Goal: Task Accomplishment & Management: Manage account settings

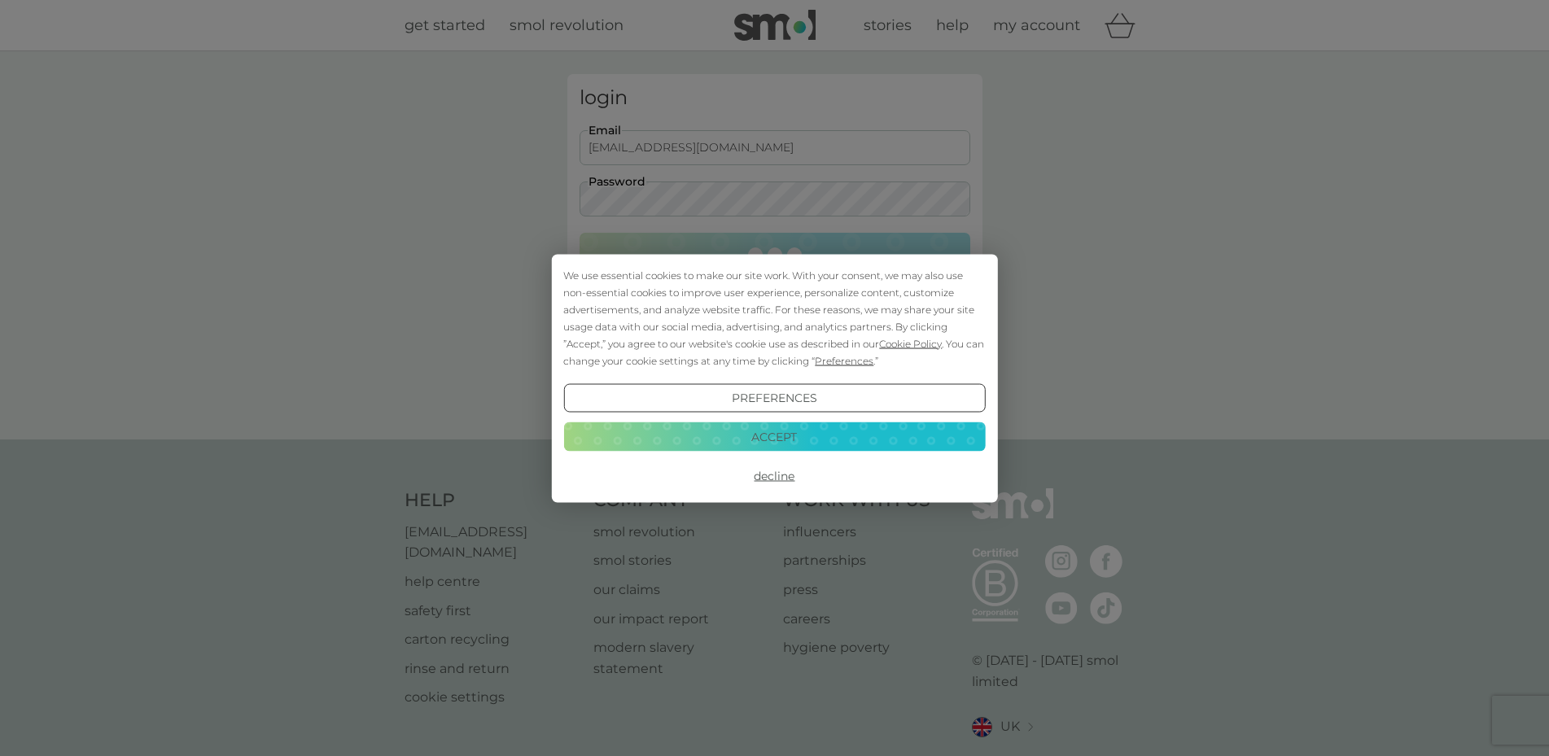
click at [804, 438] on button "Accept" at bounding box center [774, 436] width 422 height 29
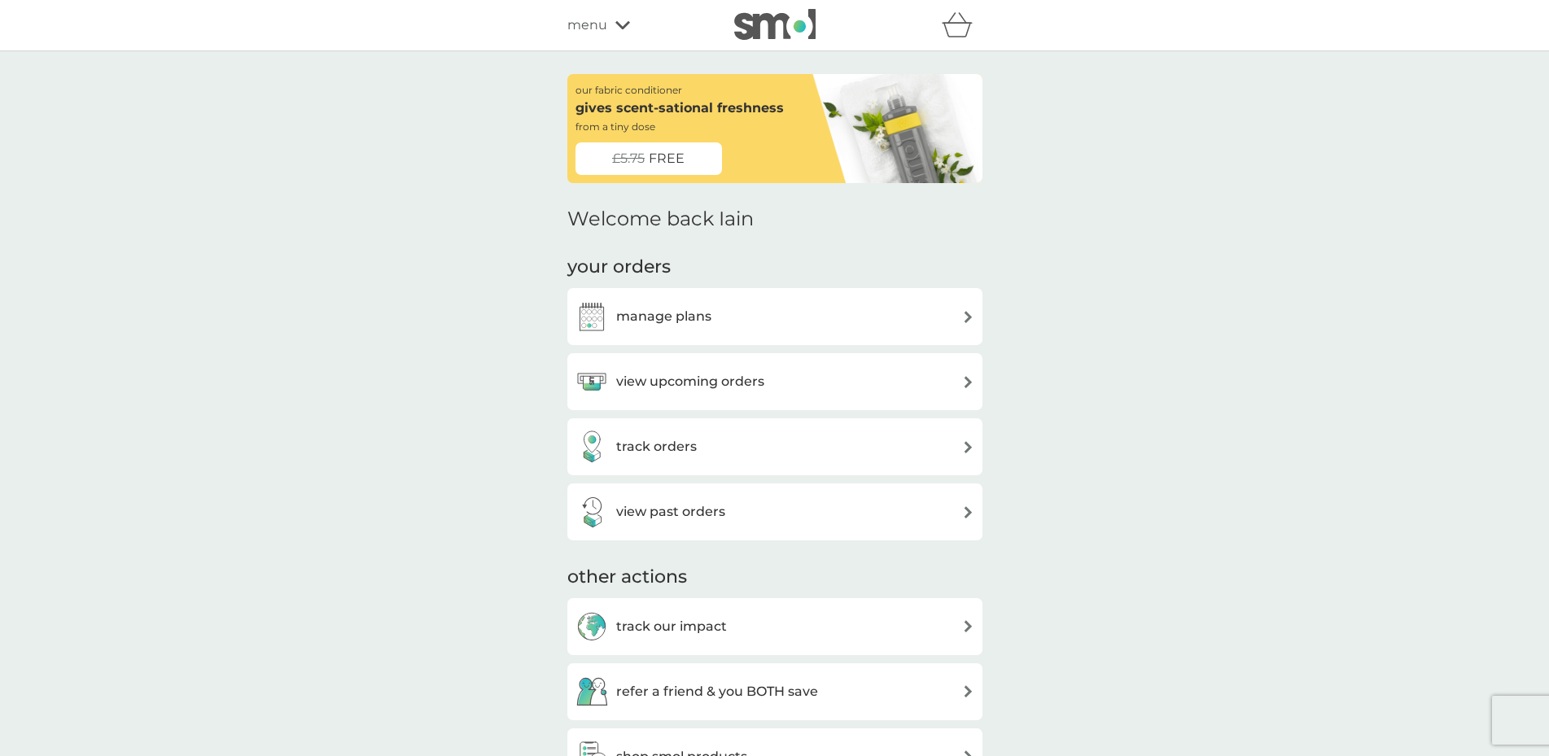
click at [789, 308] on div "manage plans" at bounding box center [774, 316] width 399 height 33
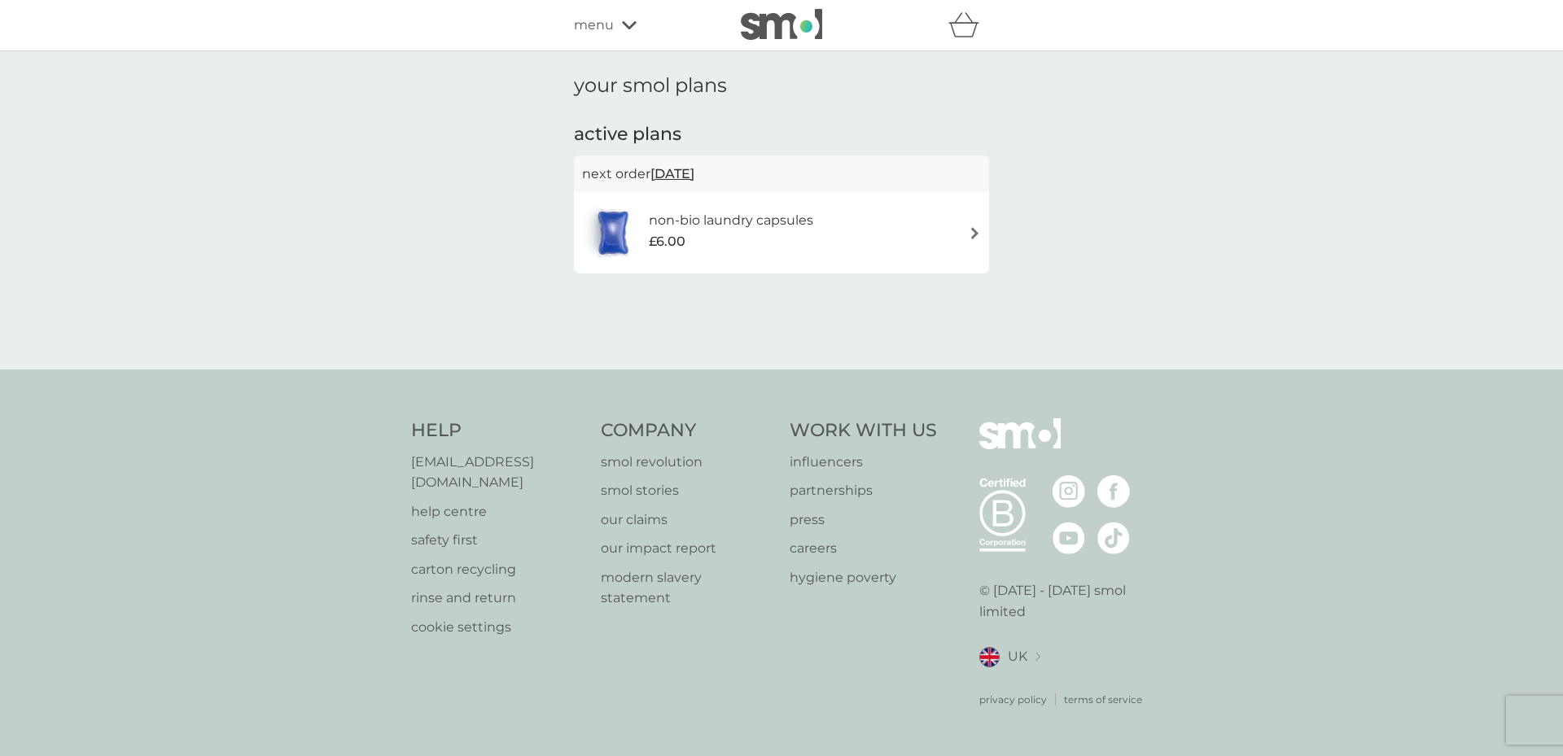
click at [763, 247] on div "£6.00" at bounding box center [731, 241] width 164 height 21
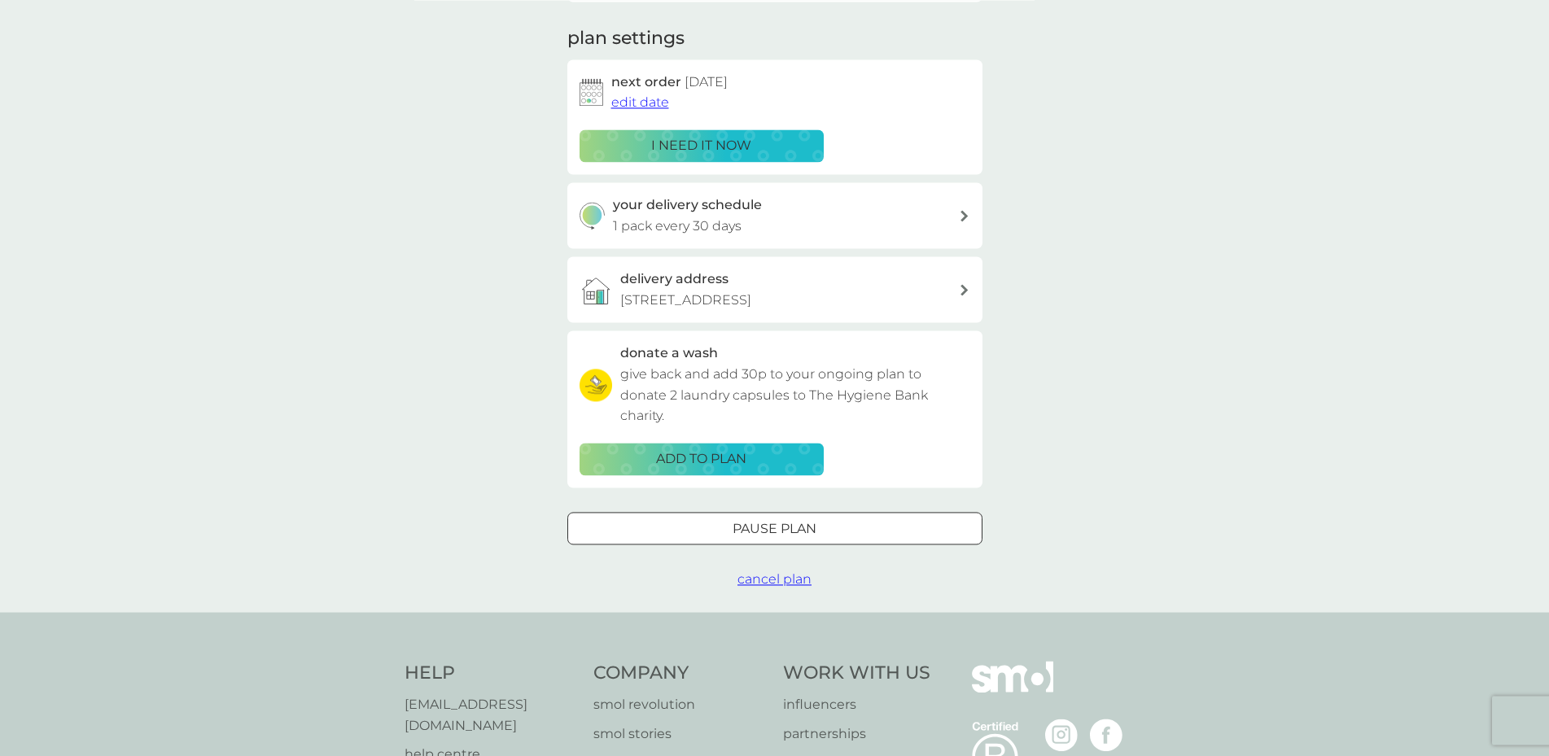
scroll to position [249, 0]
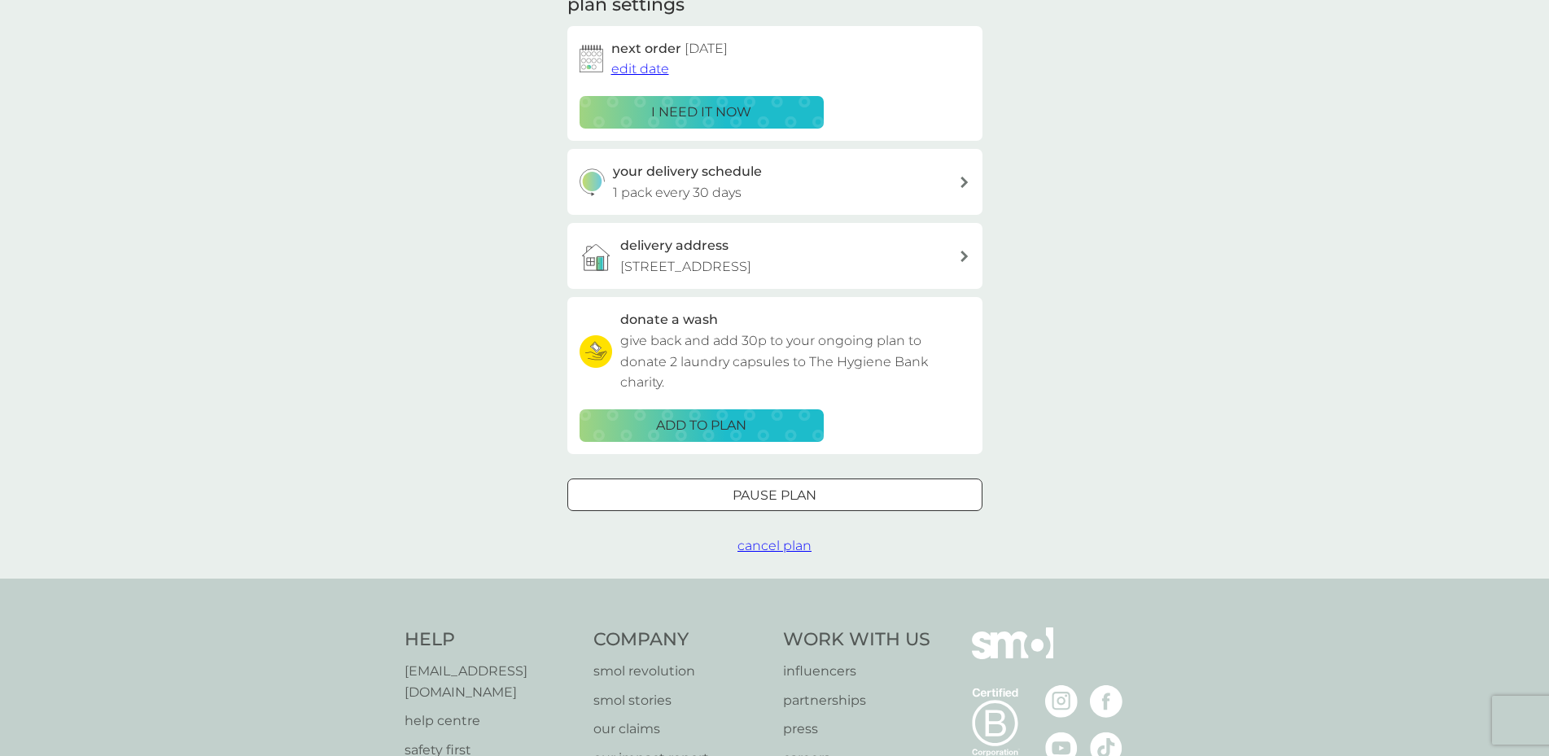
click at [817, 496] on div "Pause plan" at bounding box center [774, 495] width 413 height 21
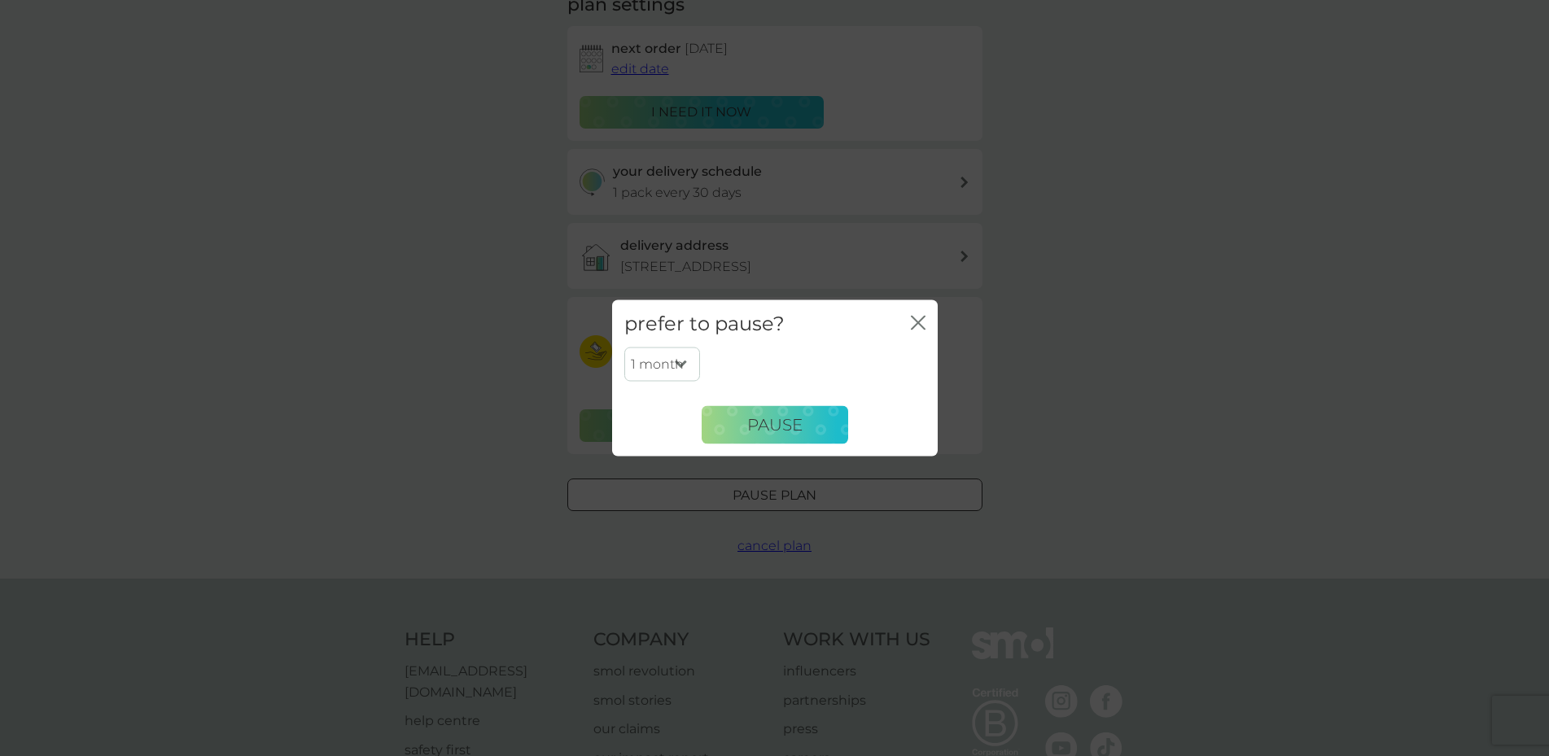
click at [624, 347] on select "1 month 2 months 3 months 4 months 5 months 6 months" at bounding box center [662, 364] width 76 height 34
select select "2"
click option "2 months" at bounding box center [0, 0] width 0 height 0
click at [763, 431] on span "Pause" at bounding box center [774, 425] width 55 height 20
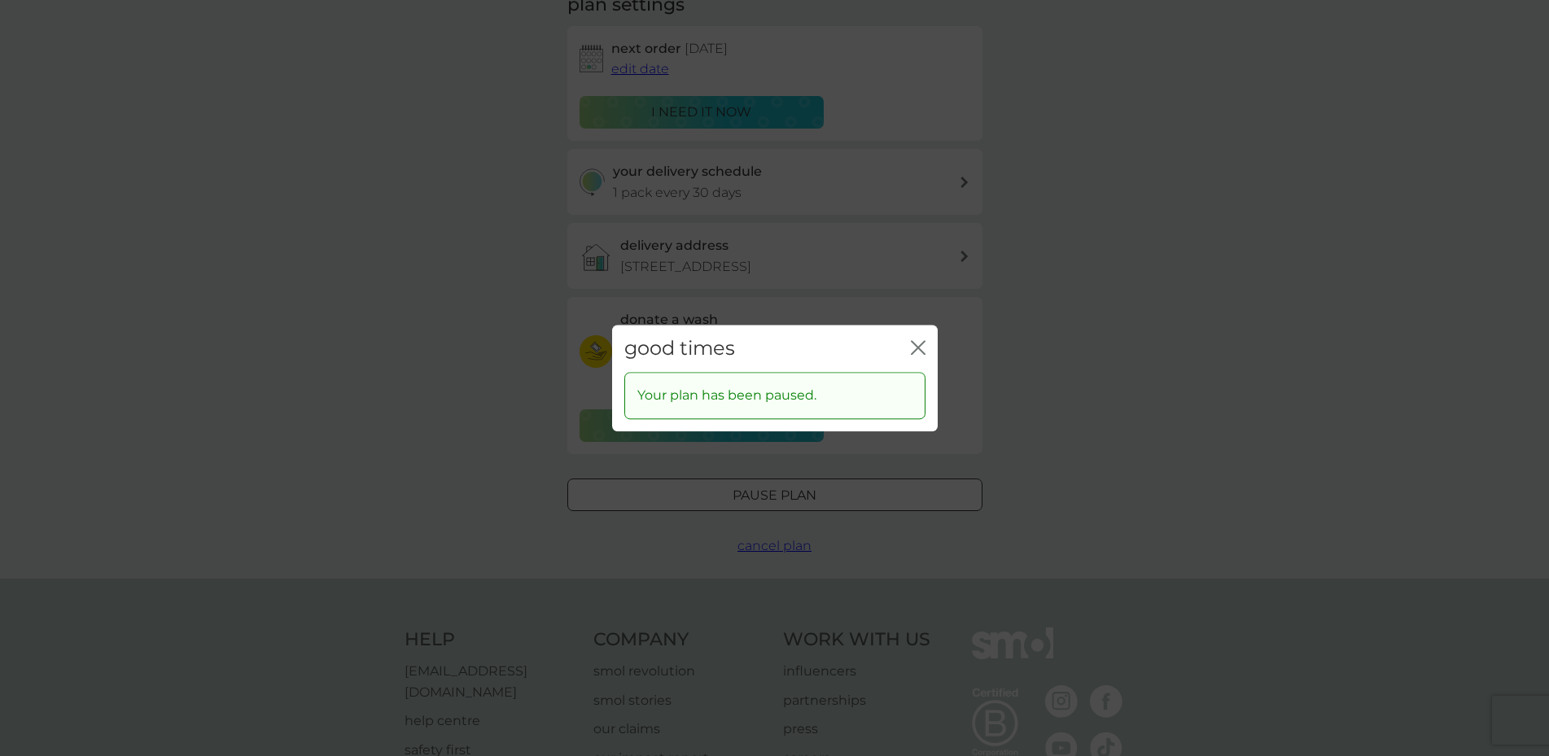
click at [918, 345] on icon "close" at bounding box center [918, 347] width 15 height 15
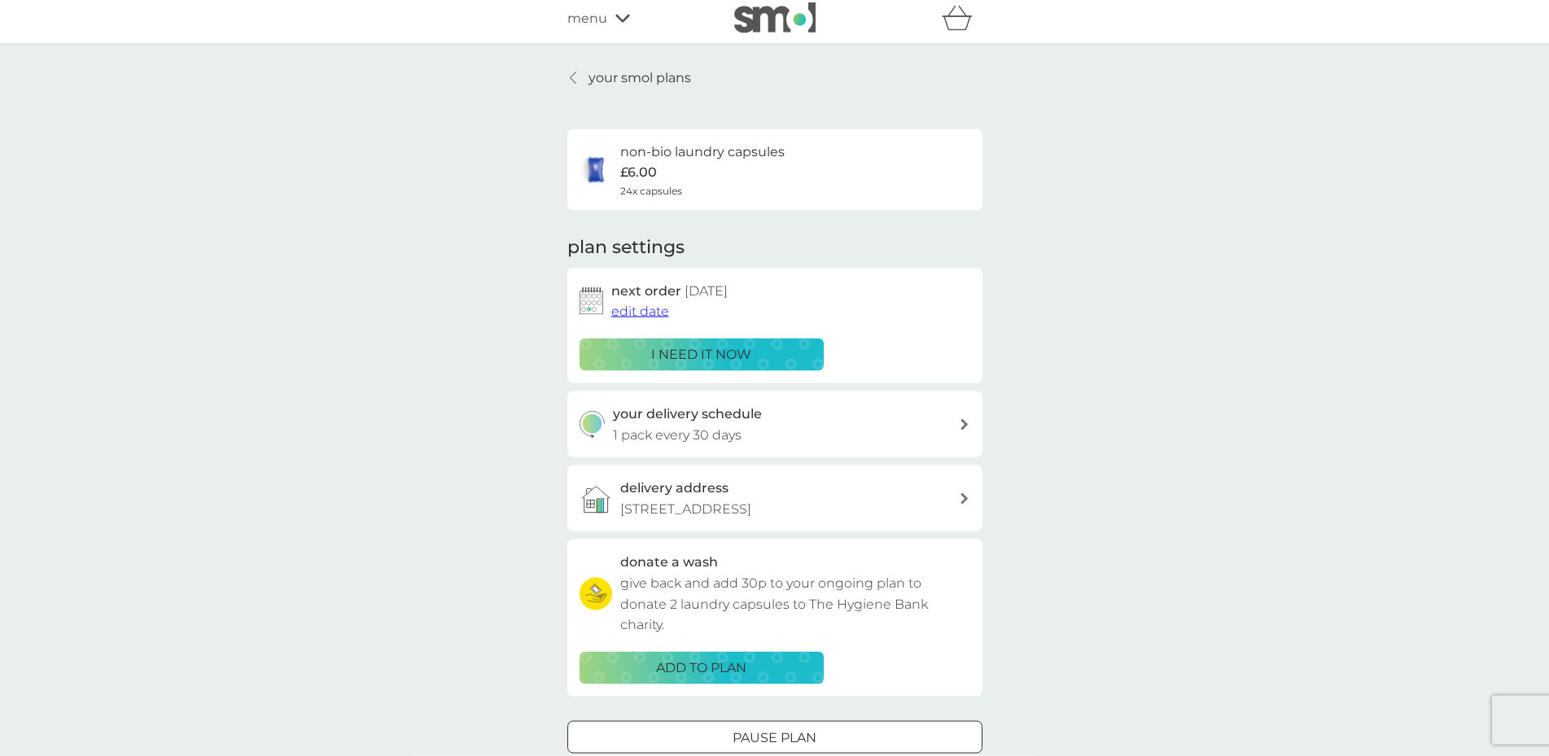
scroll to position [0, 0]
